Goal: Task Accomplishment & Management: Use online tool/utility

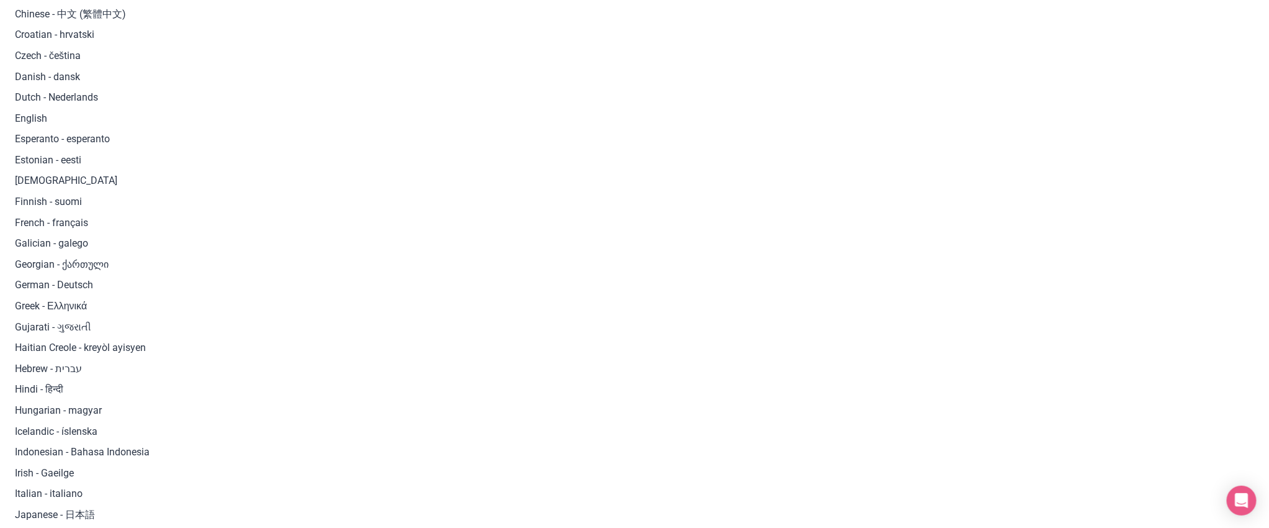
scroll to position [495, 0]
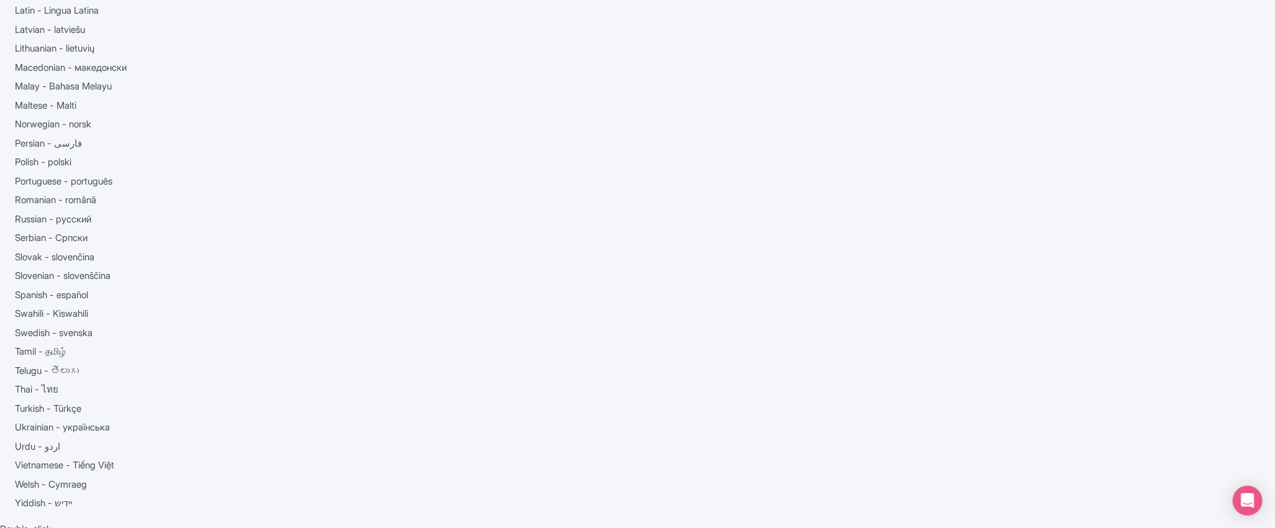
scroll to position [942, 0]
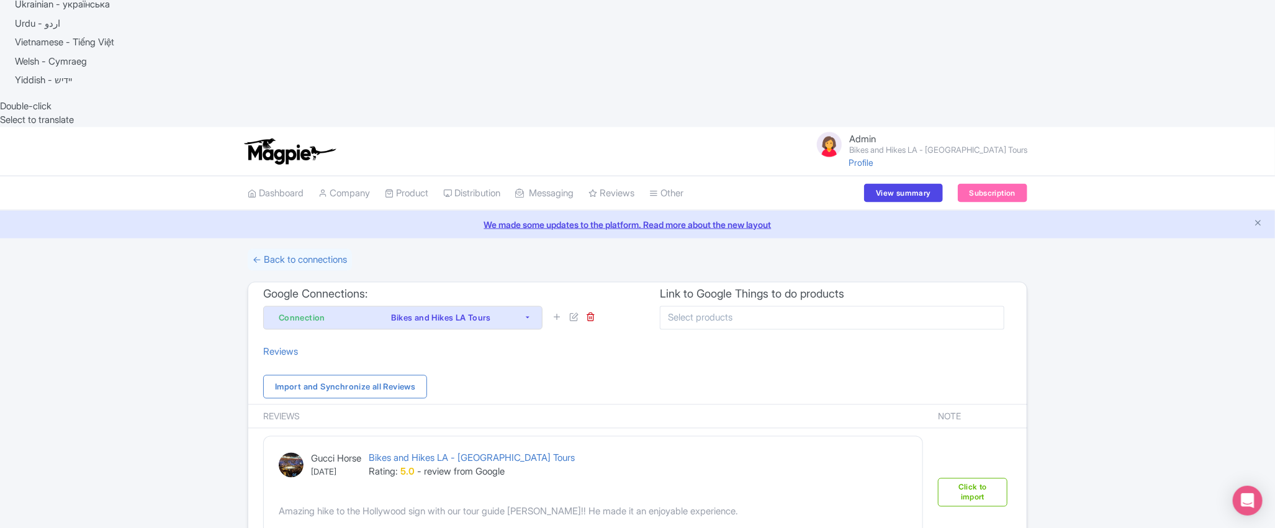
scroll to position [1176, 0]
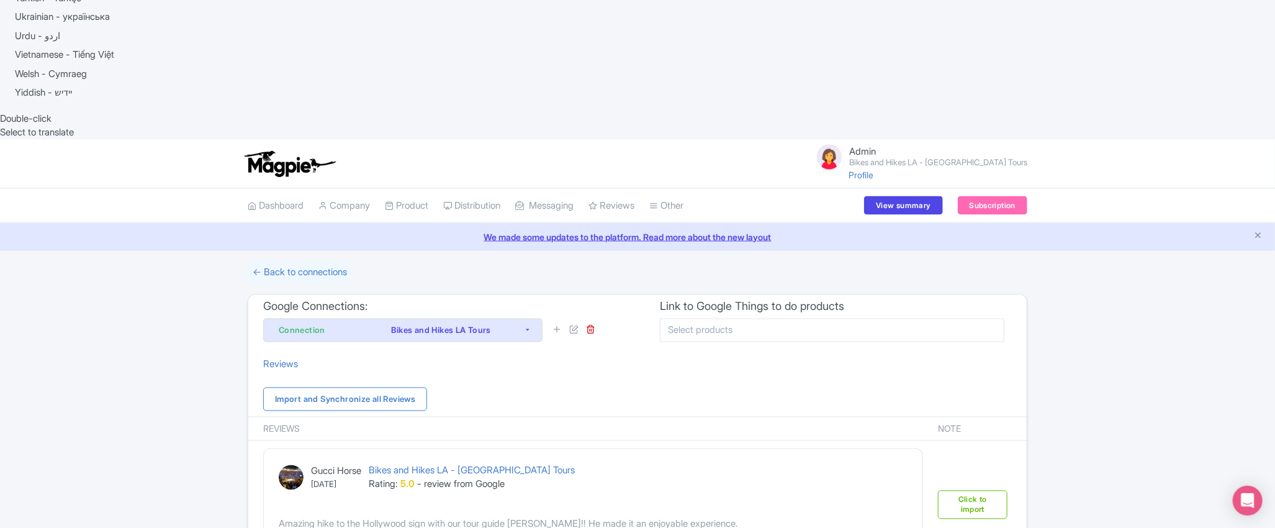
drag, startPoint x: 348, startPoint y: 208, endPoint x: 477, endPoint y: 215, distance: 129.9
drag, startPoint x: 477, startPoint y: 215, endPoint x: 491, endPoint y: 216, distance: 13.7
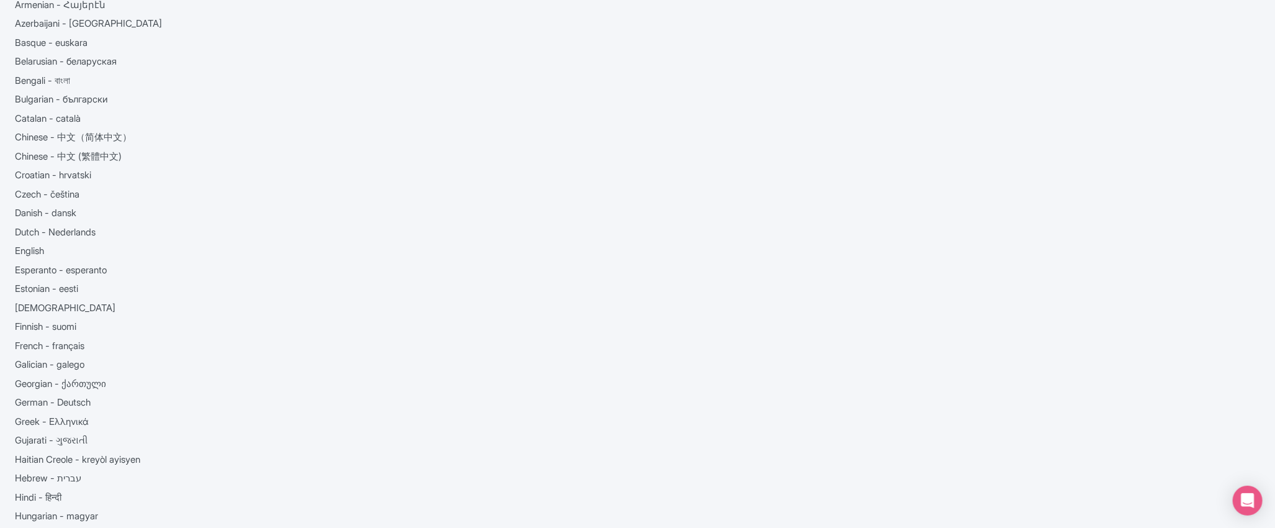
scroll to position [115, 0]
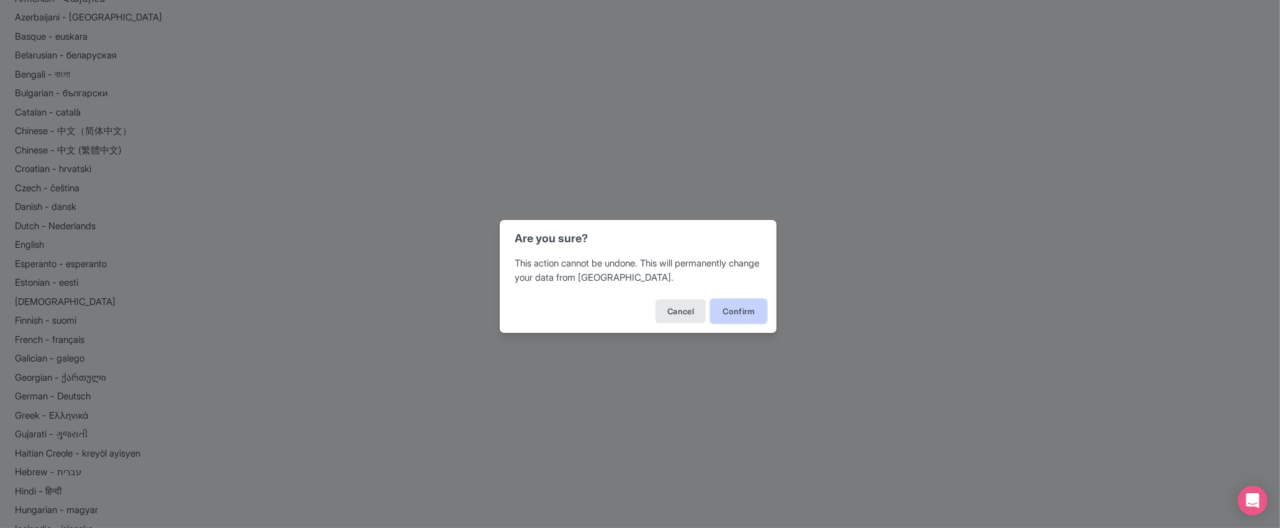
click at [745, 317] on button "Confirm" at bounding box center [739, 311] width 56 height 24
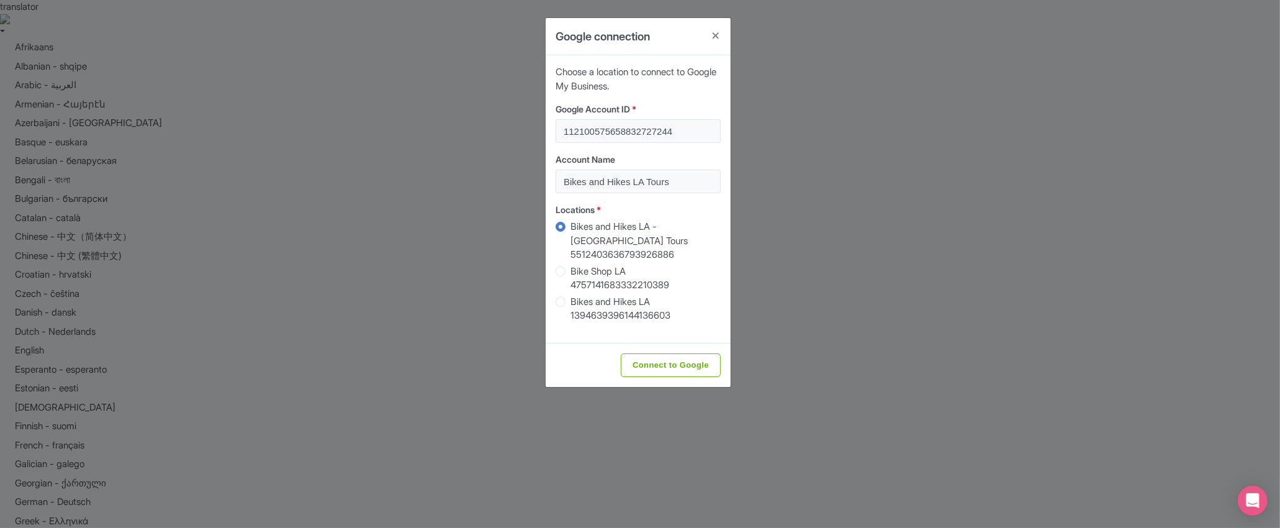
click at [510, 225] on div "Google connection Choose a location to connect to Google My Business. Google Ac…" at bounding box center [640, 264] width 1280 height 528
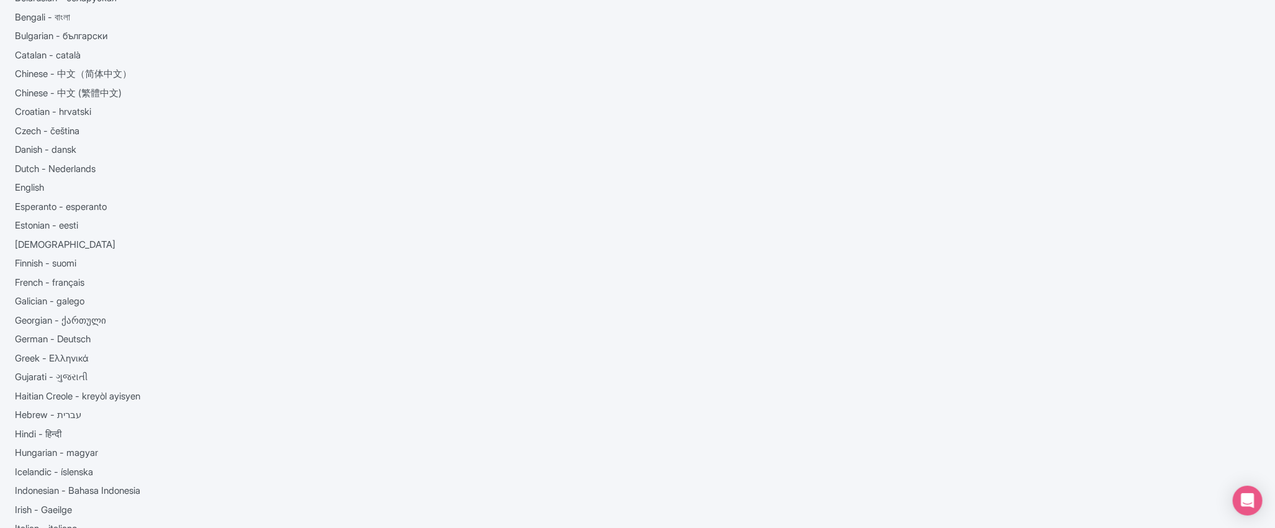
scroll to position [7, 0]
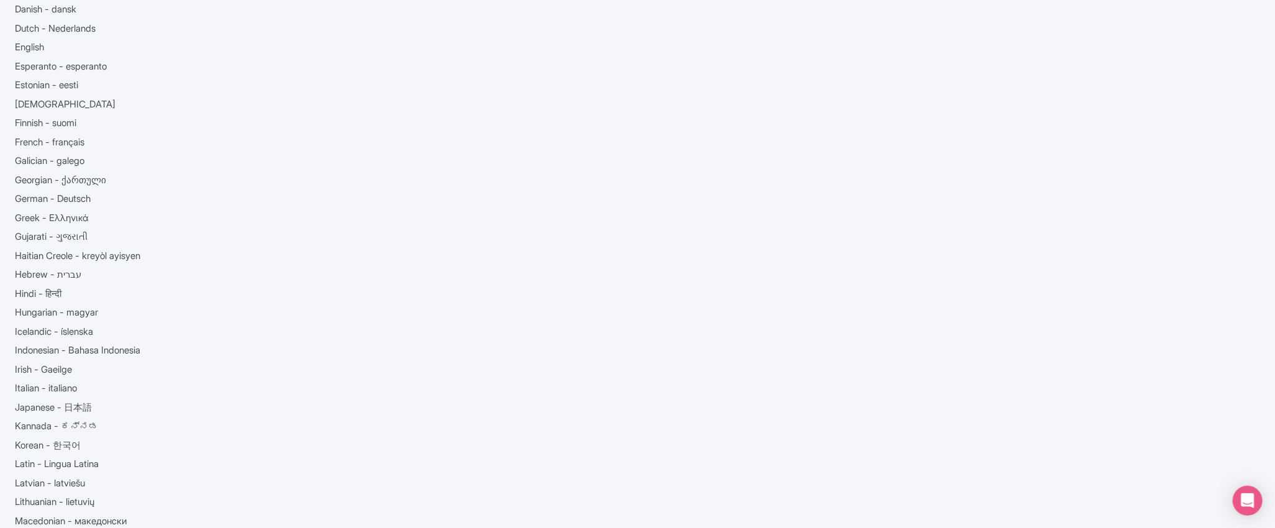
scroll to position [55, 0]
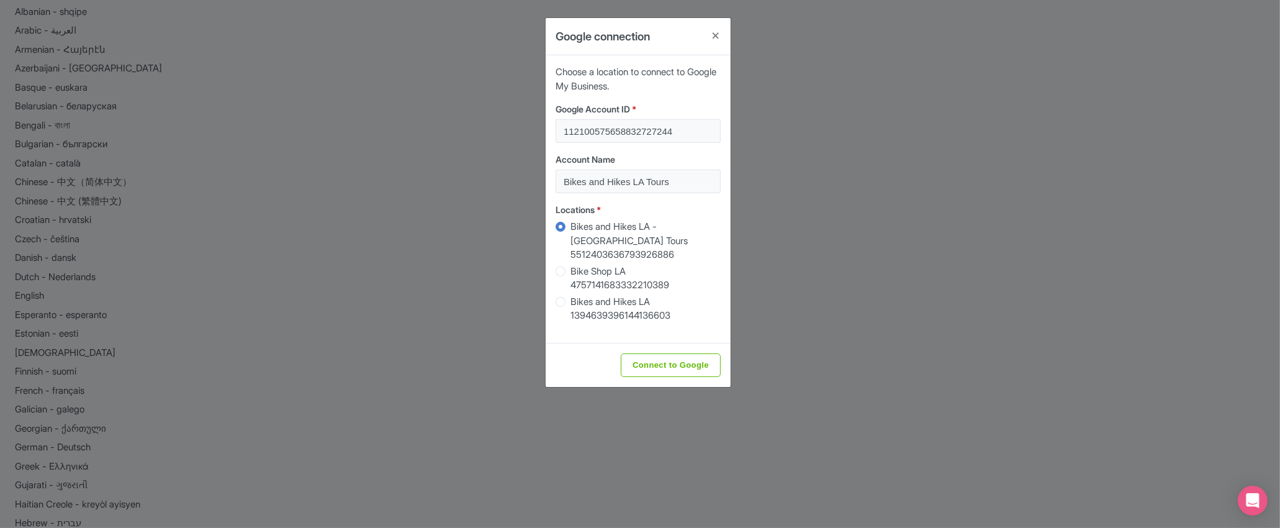
click at [781, 181] on div "Google connection Choose a location to connect to Google My Business. Google Ac…" at bounding box center [640, 264] width 1280 height 528
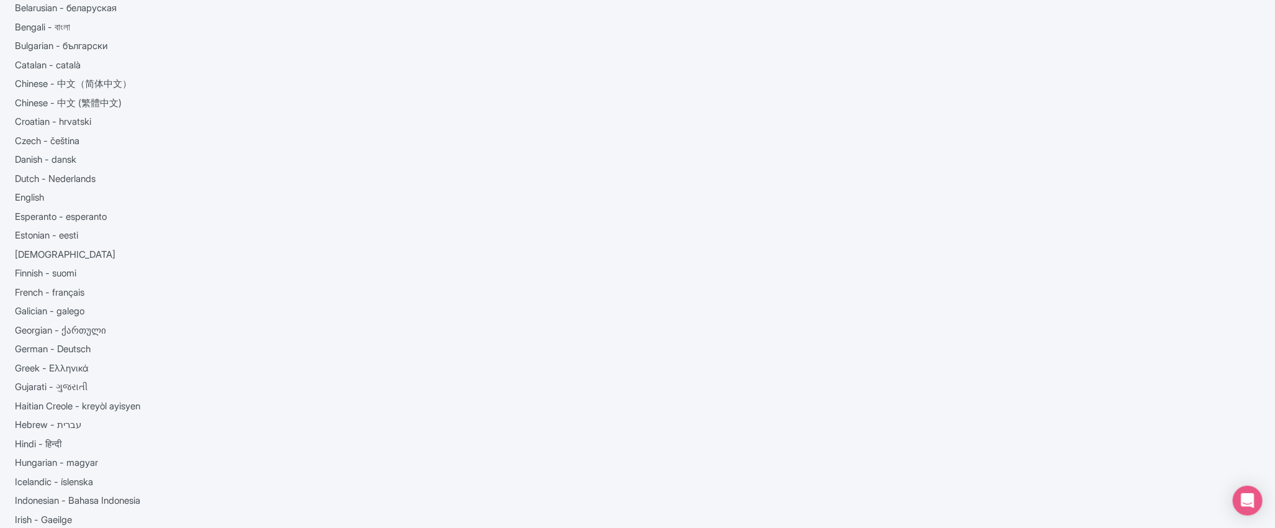
scroll to position [0, 0]
